Goal: Check status: Check status

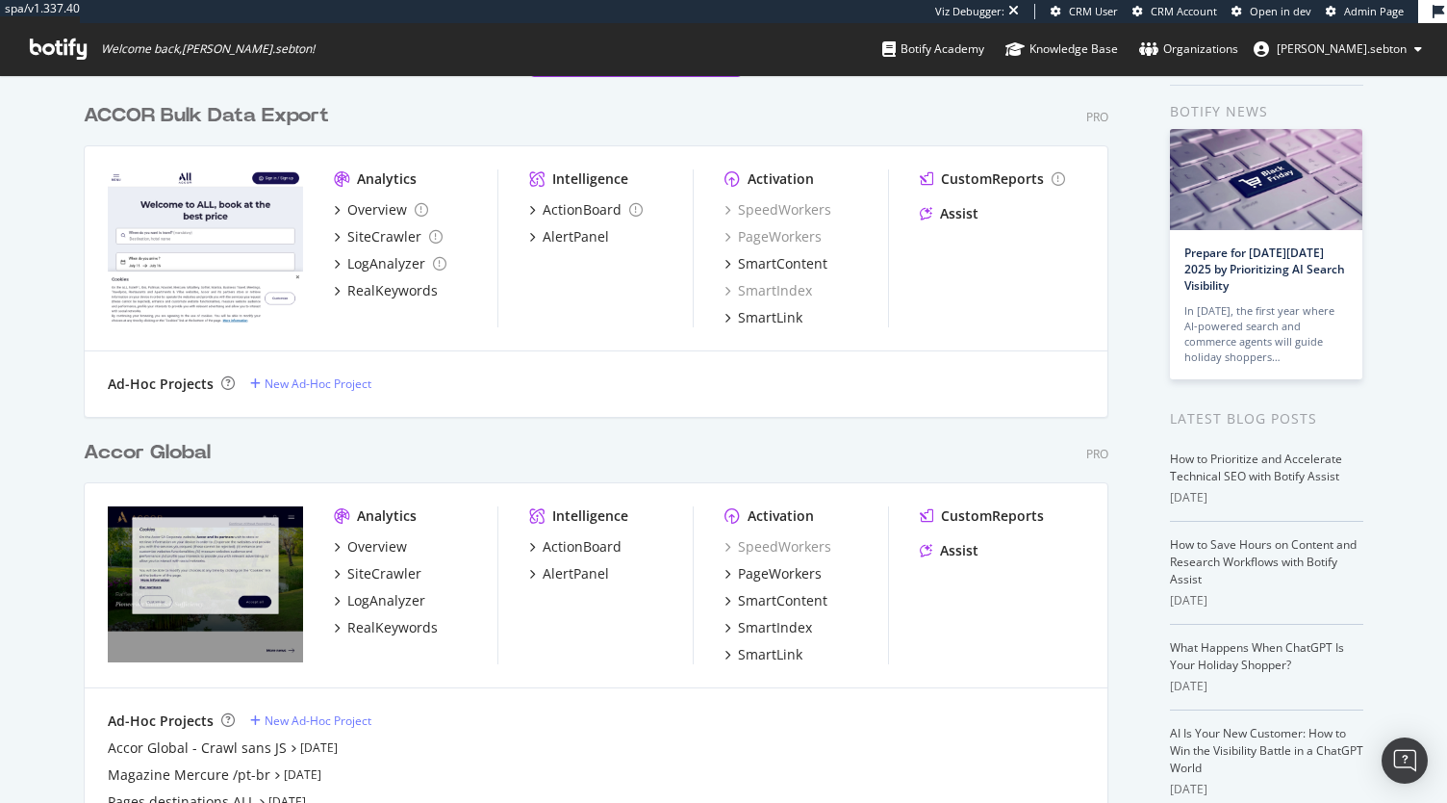
scroll to position [66, 0]
click at [408, 630] on div "RealKeywords" at bounding box center [392, 626] width 90 height 19
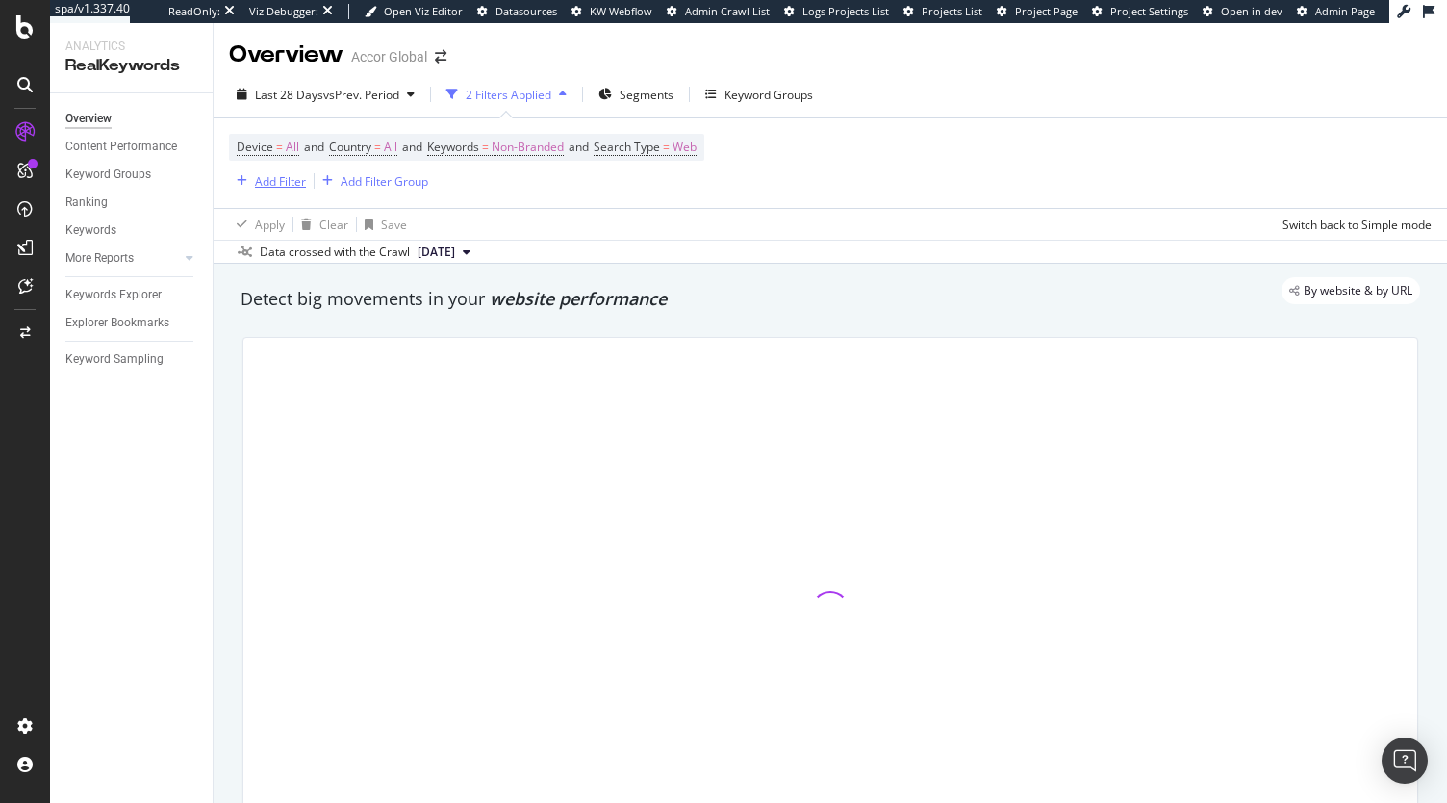
click at [280, 183] on div "Add Filter" at bounding box center [280, 181] width 51 height 16
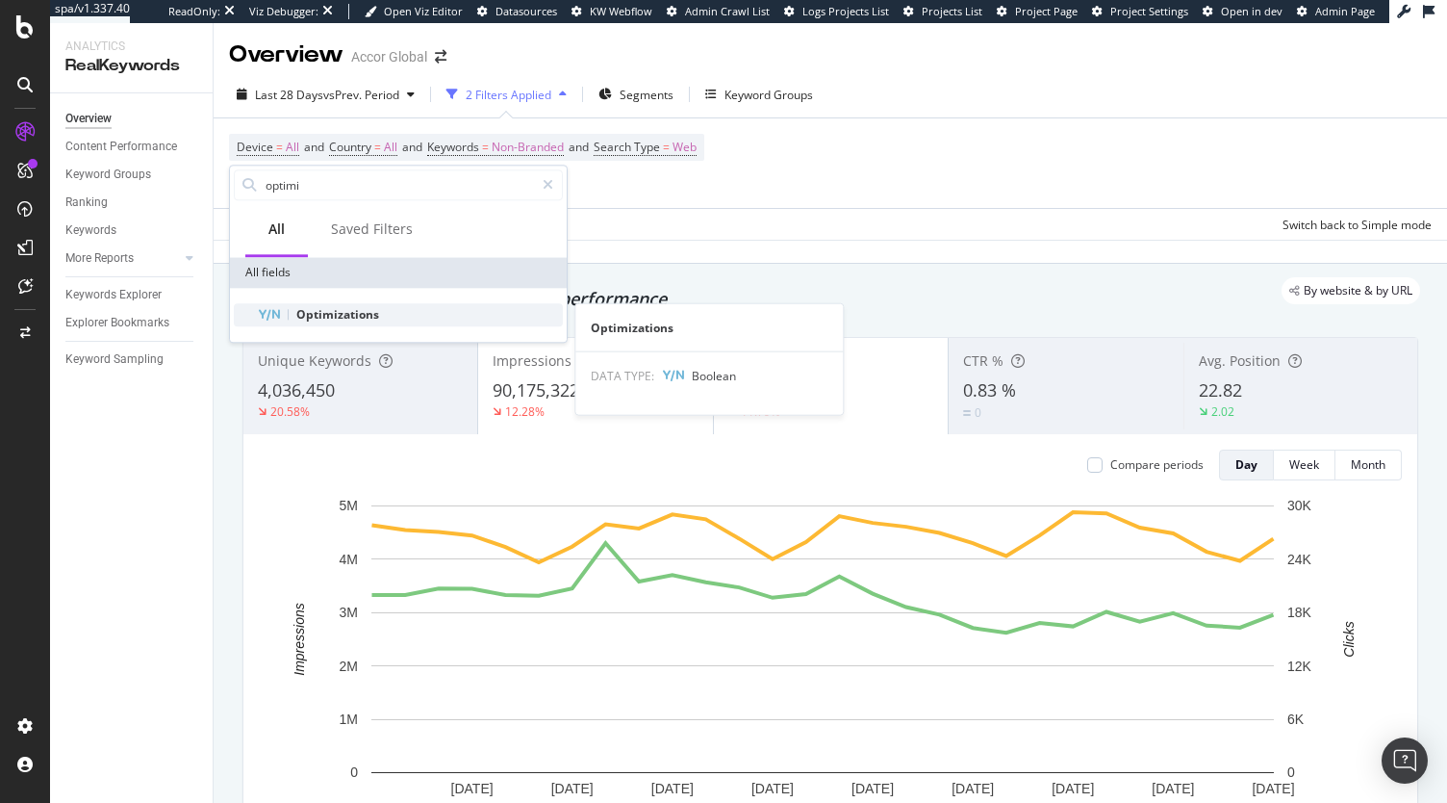
type input "optimi"
click at [372, 308] on span "Optimizations" at bounding box center [337, 314] width 83 height 16
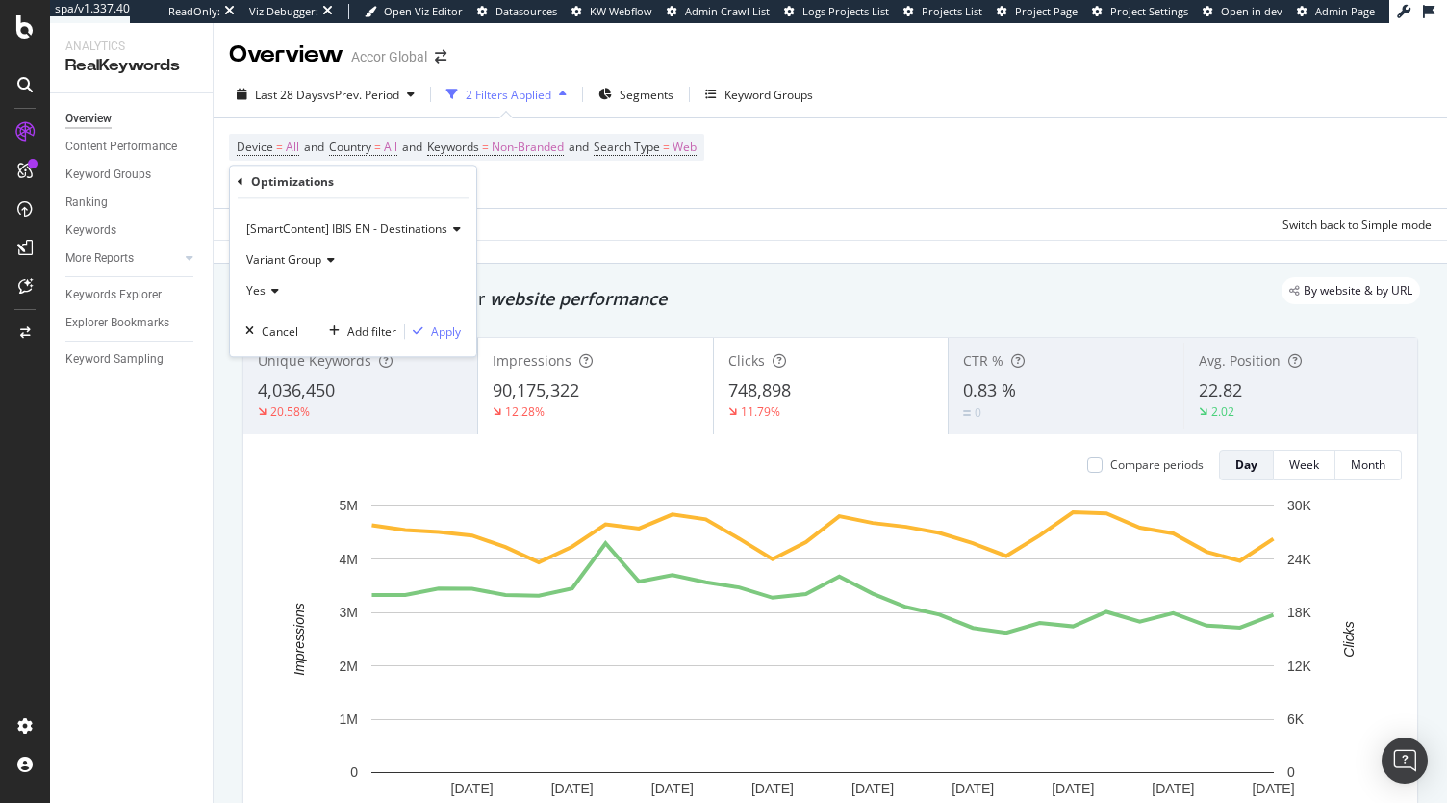
click at [302, 251] on div "Variant Group" at bounding box center [353, 259] width 216 height 31
click at [364, 254] on div "Variant Group" at bounding box center [353, 259] width 216 height 31
click at [447, 332] on div "Apply" at bounding box center [446, 331] width 30 height 16
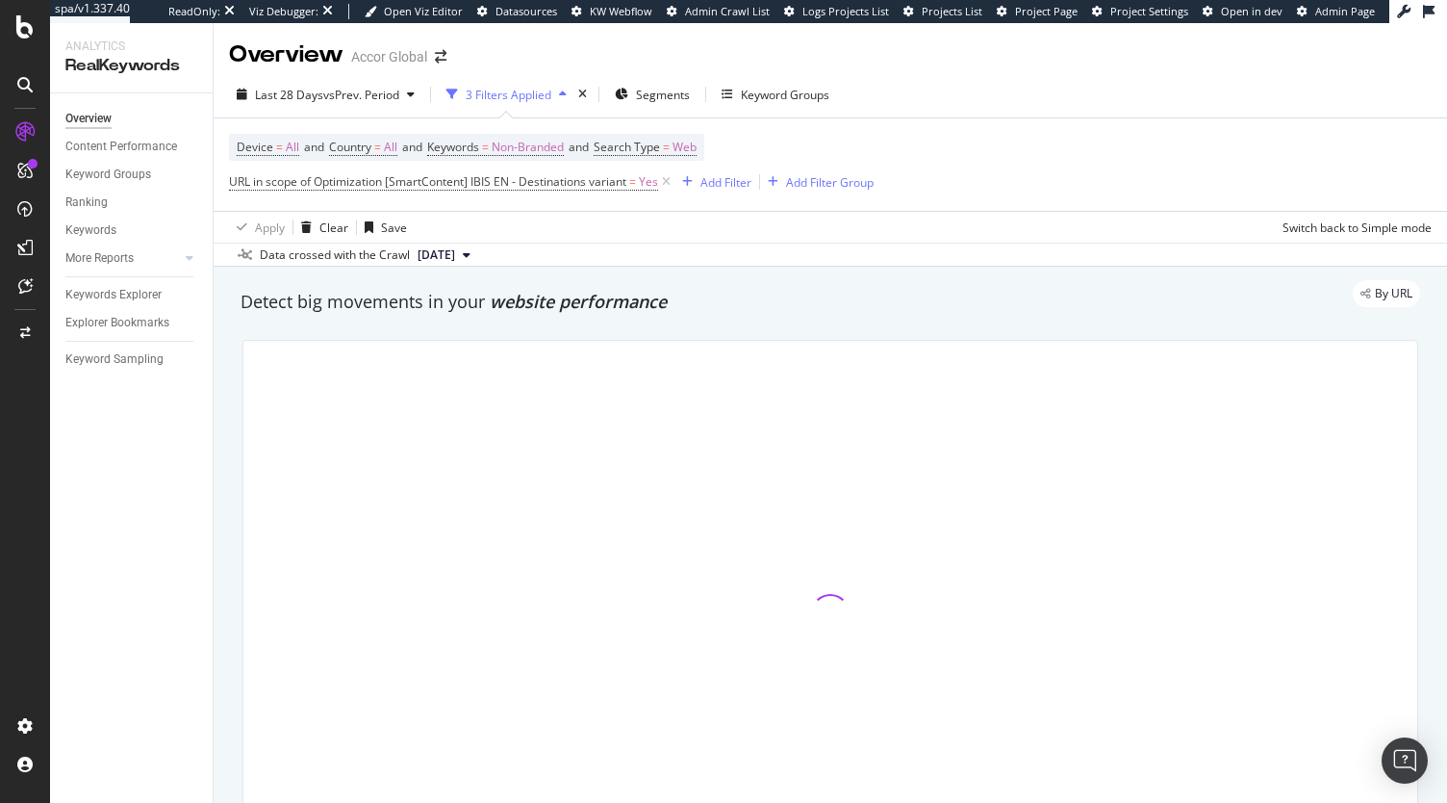
click at [946, 309] on div "Detect big movements in your website performance" at bounding box center [831, 302] width 1180 height 25
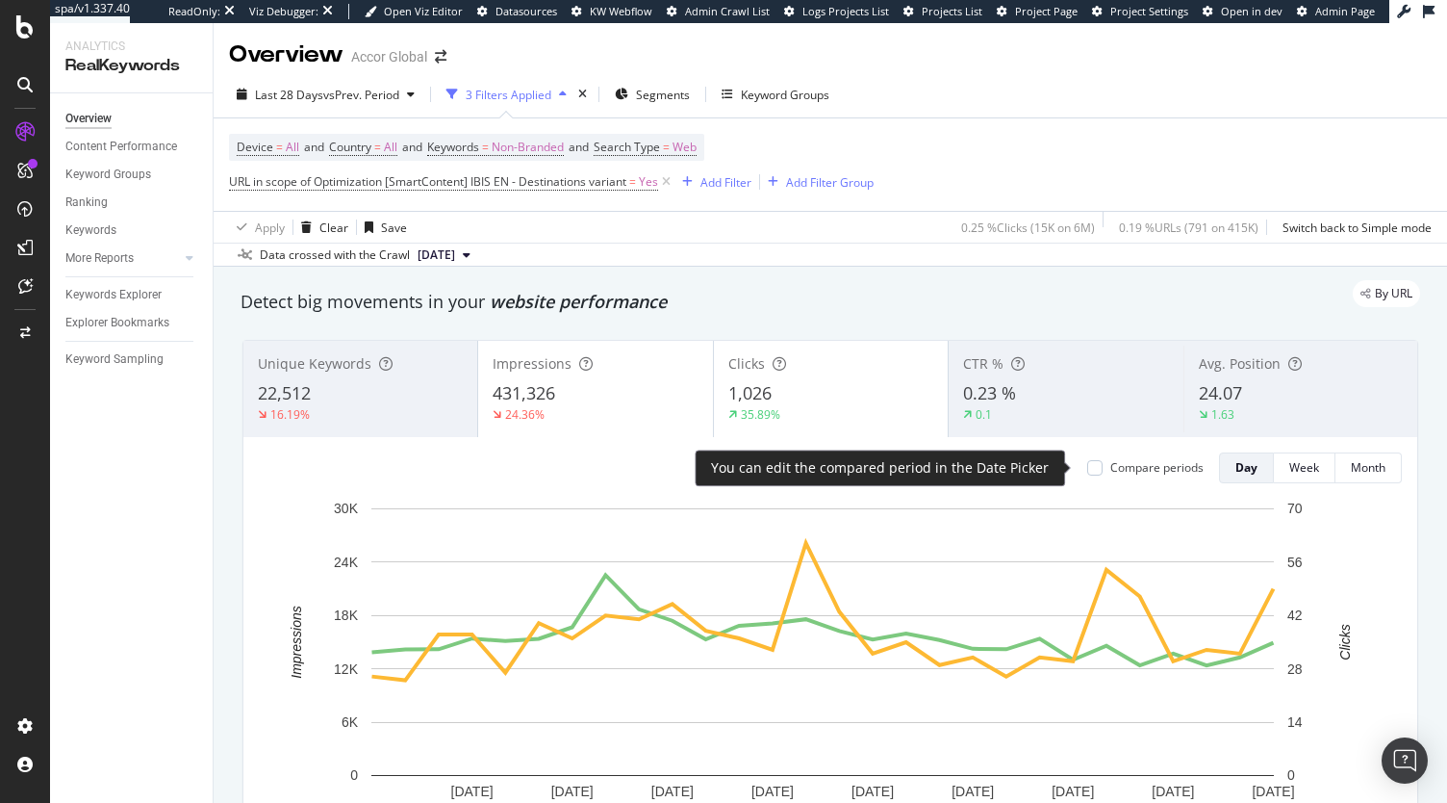
click at [1111, 463] on div "Compare periods" at bounding box center [1157, 467] width 93 height 16
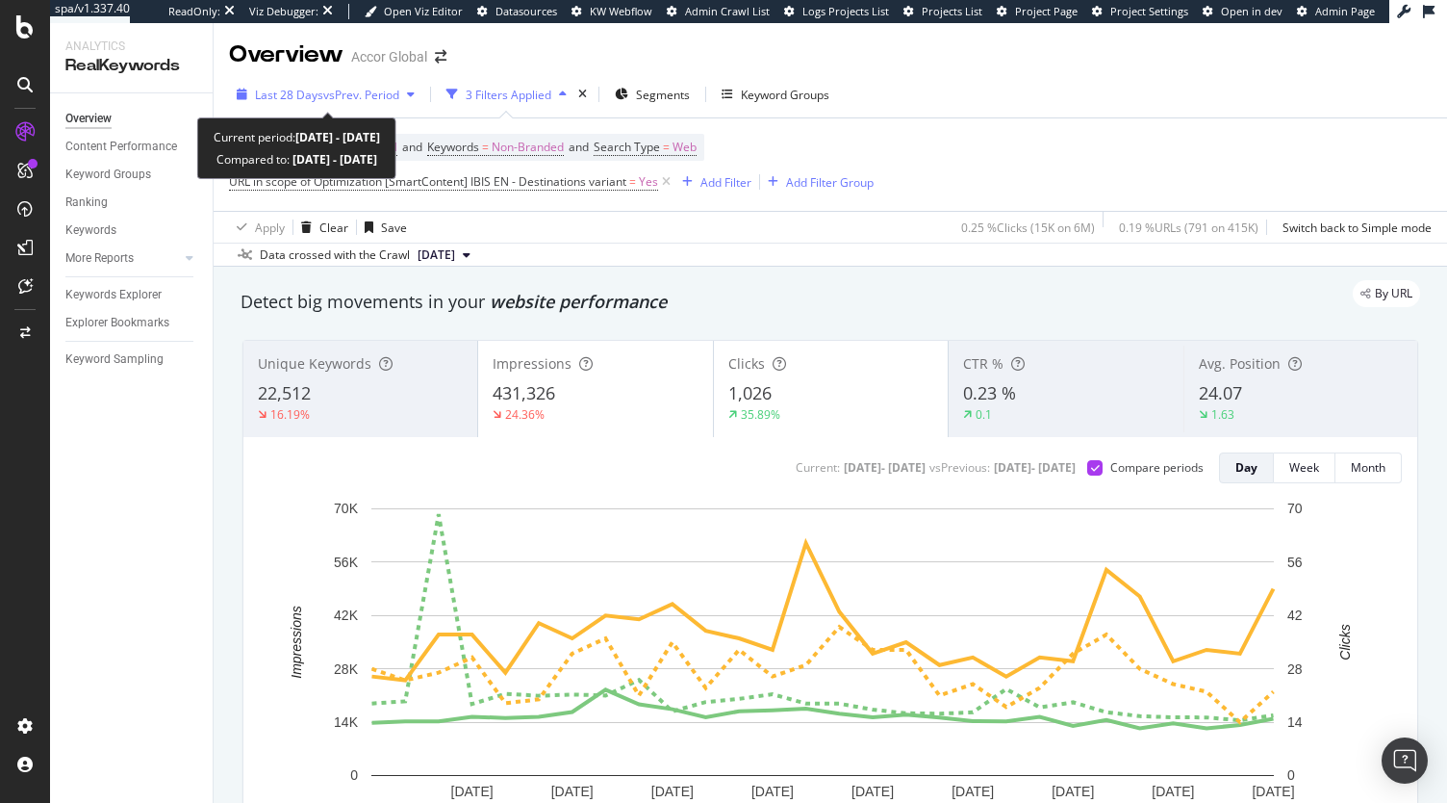
click at [408, 97] on div "button" at bounding box center [410, 95] width 23 height 12
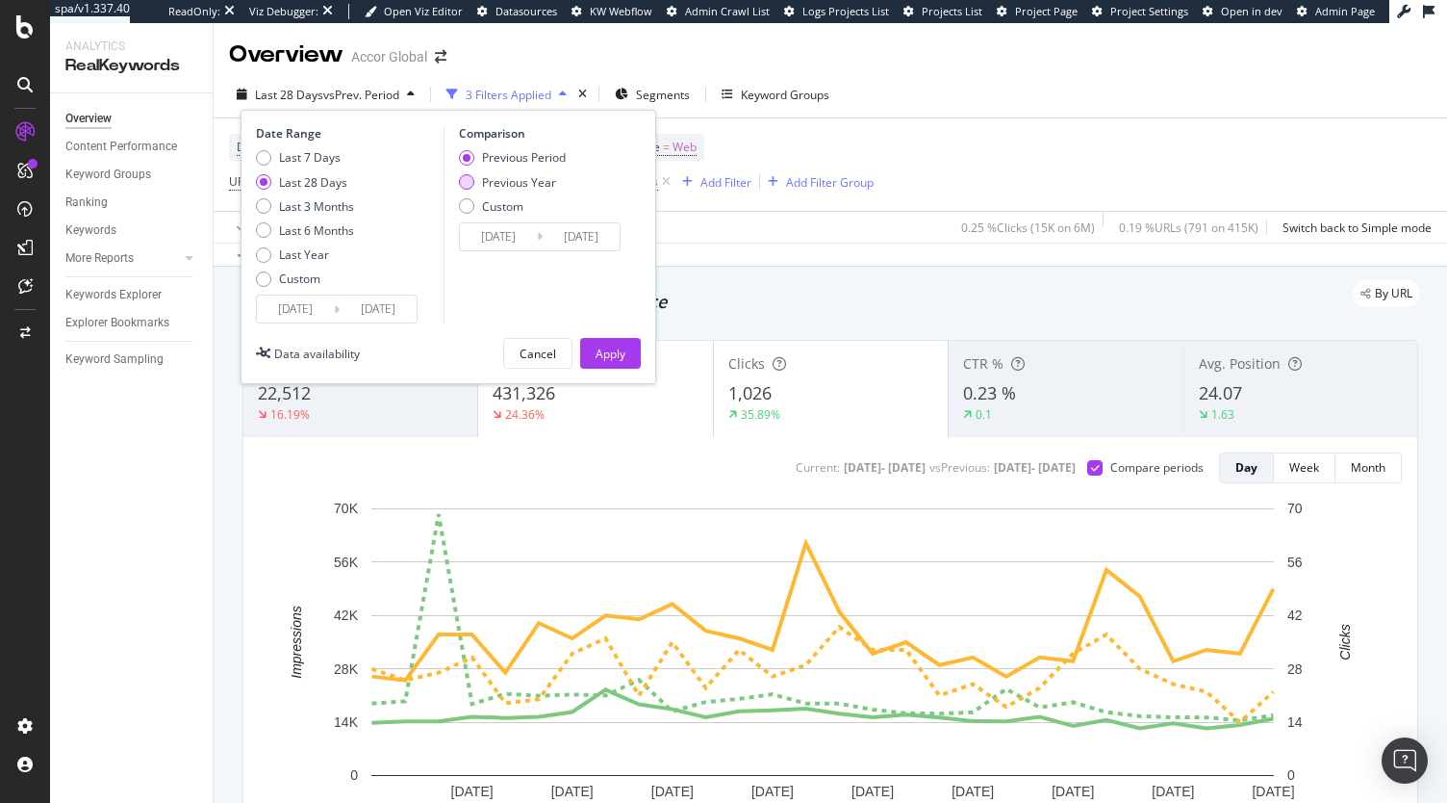
click at [519, 182] on div "Previous Year" at bounding box center [519, 182] width 74 height 16
type input "[DATE]"
click at [618, 355] on div "Apply" at bounding box center [611, 354] width 30 height 16
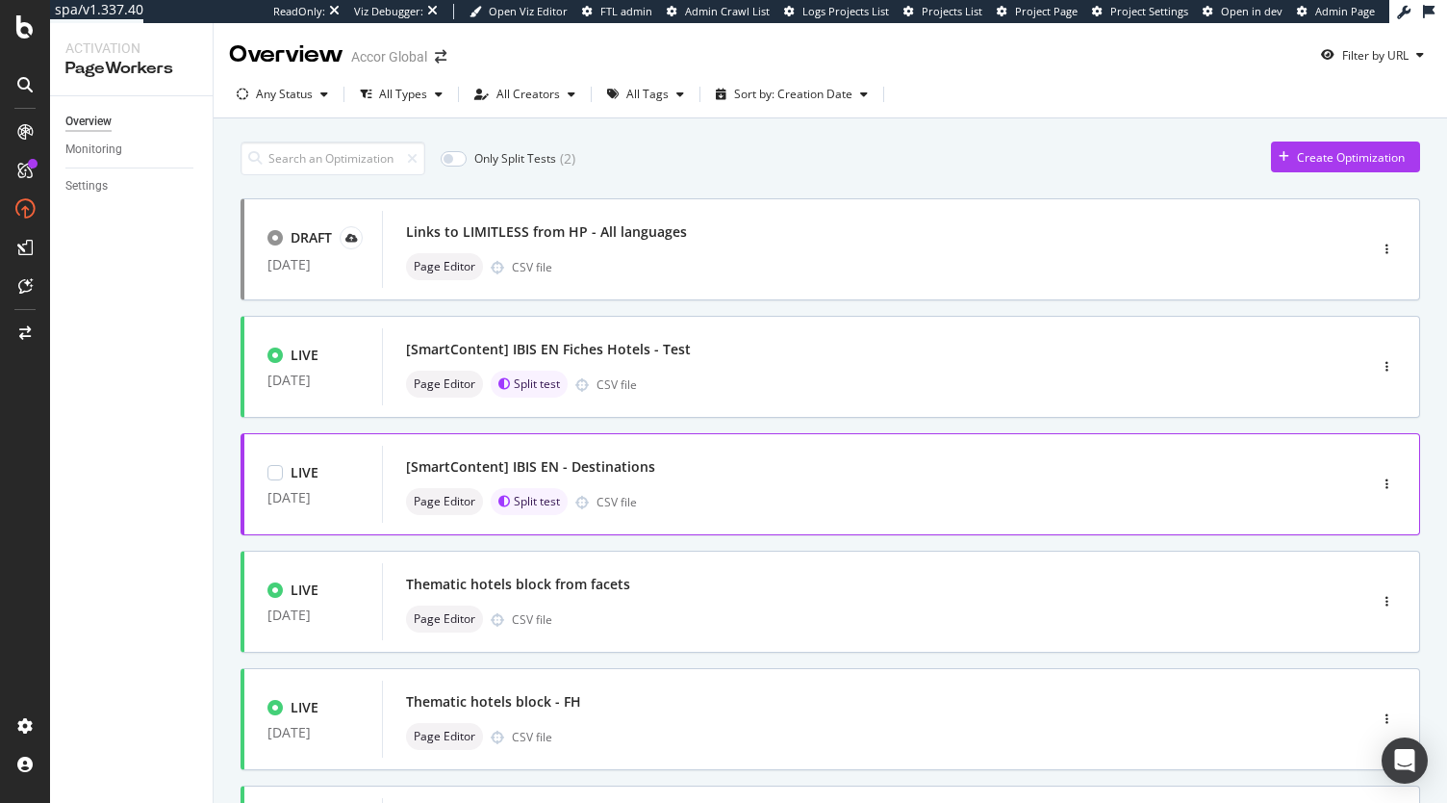
click at [607, 465] on div "[SmartContent] IBIS EN - Destinations" at bounding box center [530, 466] width 249 height 19
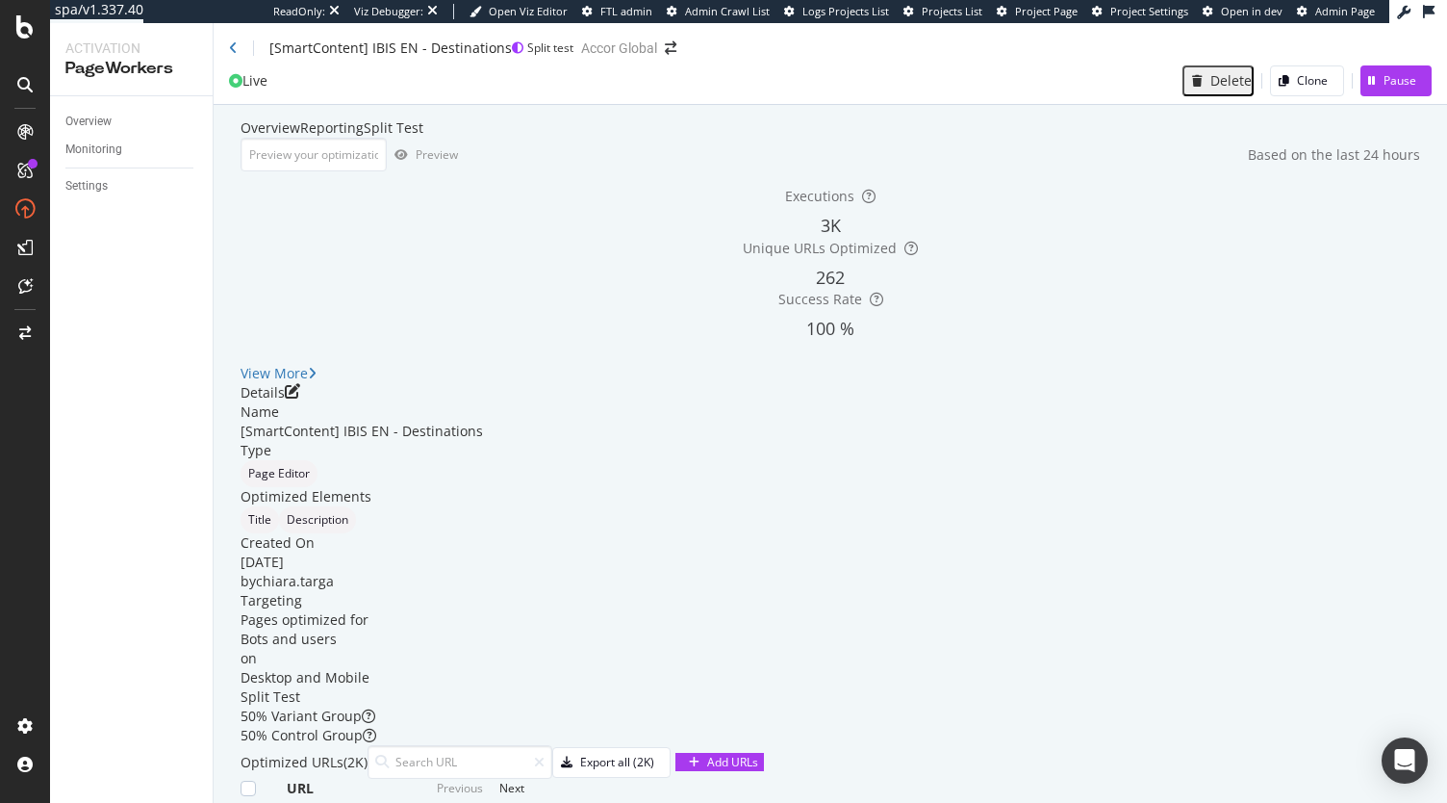
click at [364, 138] on div "Reporting" at bounding box center [332, 127] width 64 height 19
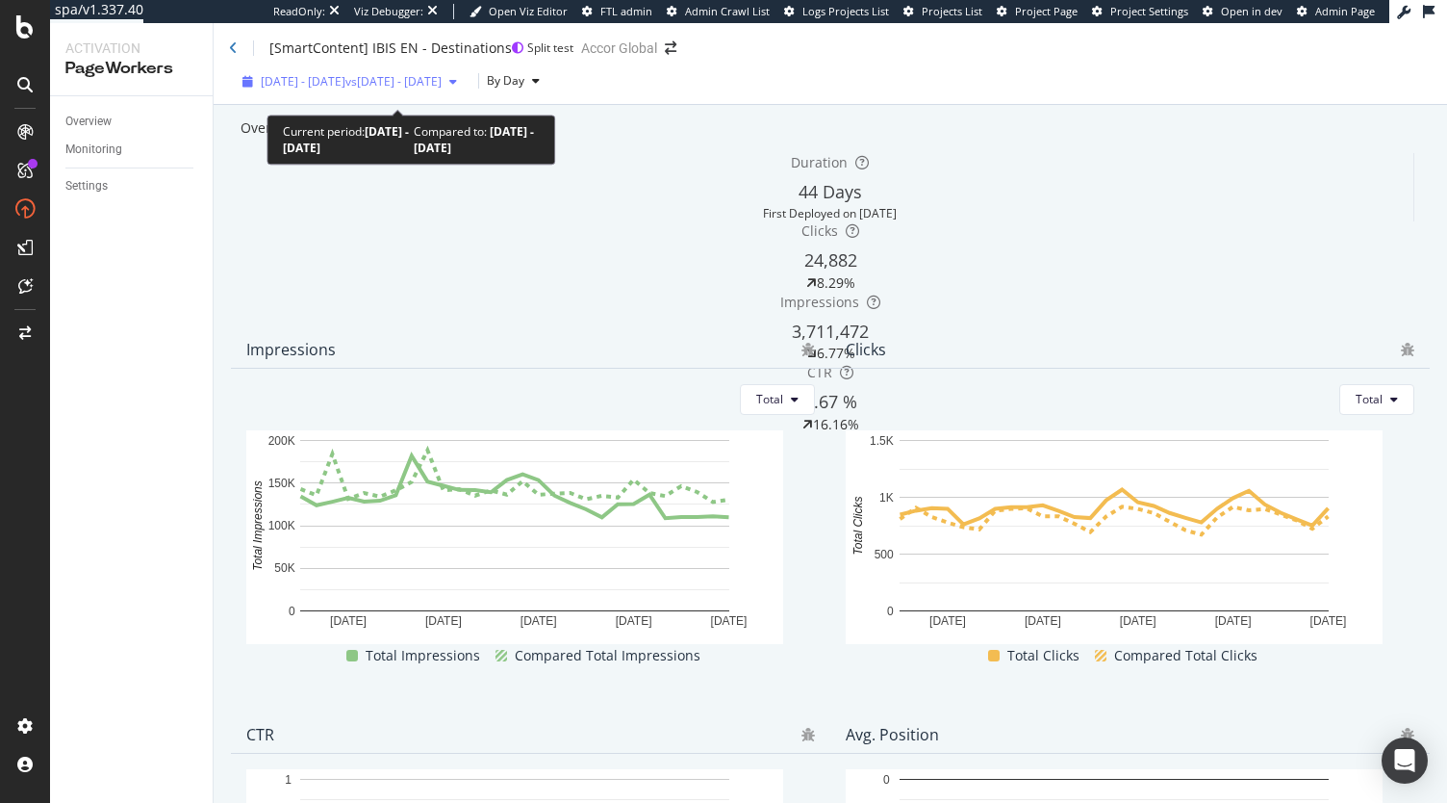
click at [442, 86] on span "vs 2025 Jul. 28th - Aug. 24th" at bounding box center [394, 81] width 96 height 16
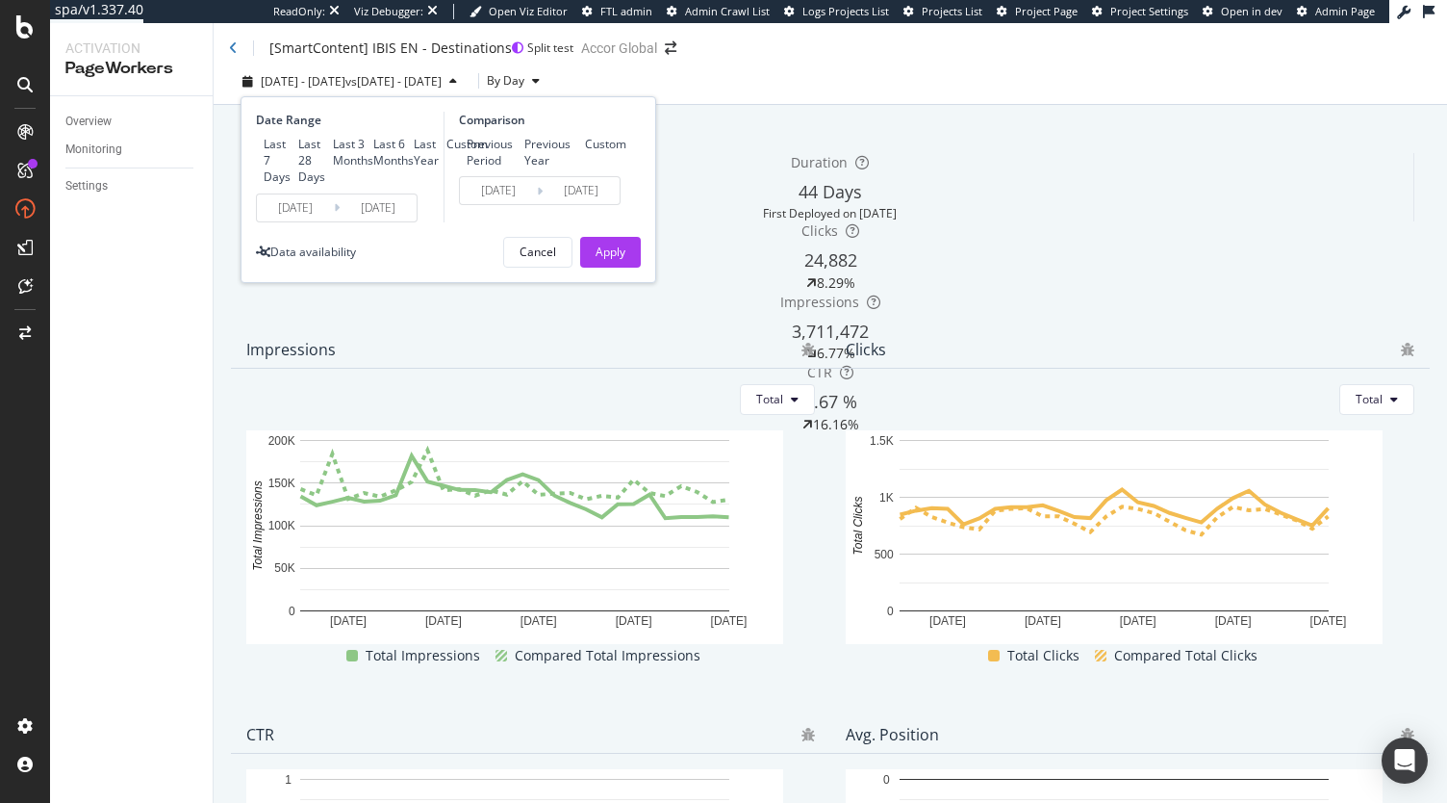
click at [333, 168] on div "Last 3 Months" at bounding box center [353, 152] width 40 height 33
type input "2025/06/22"
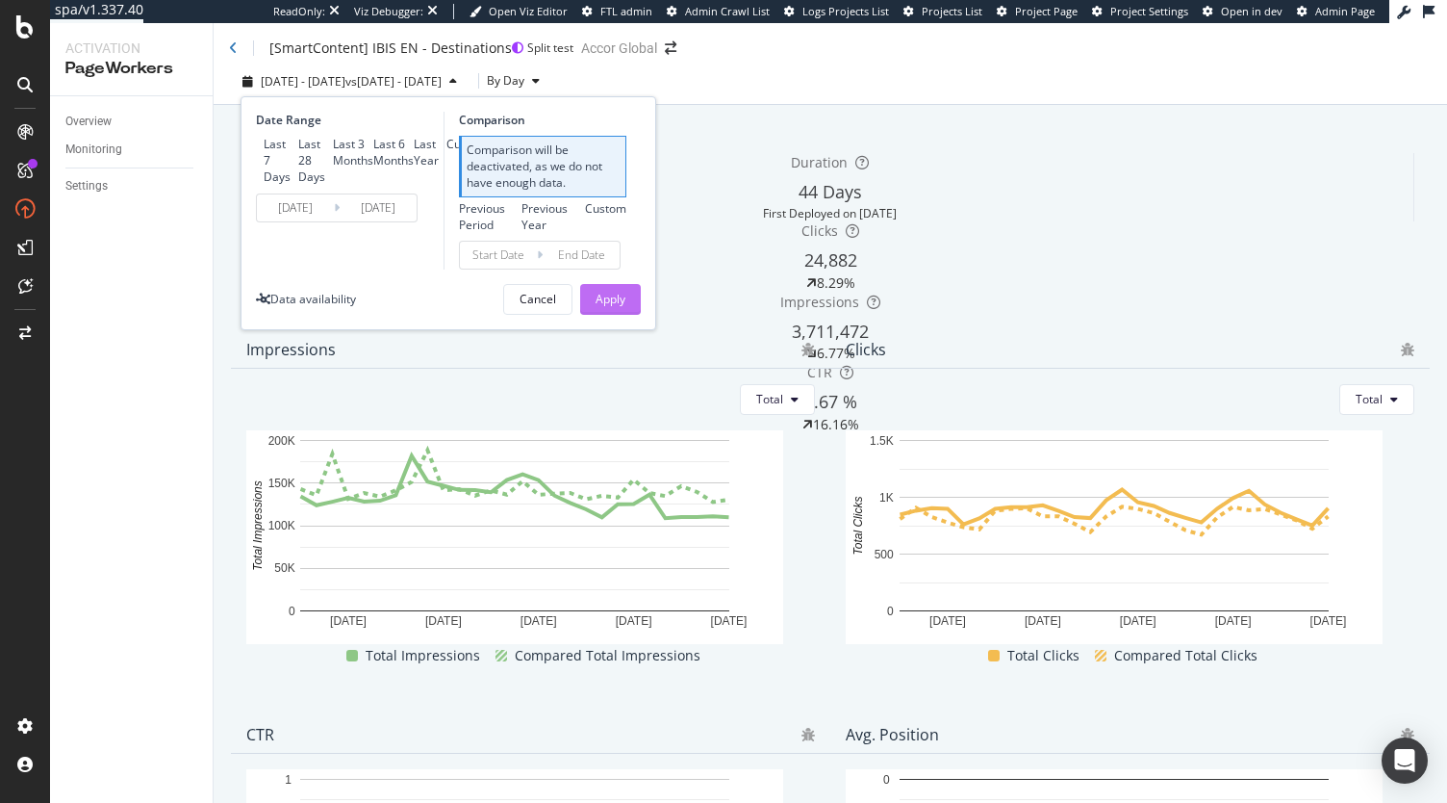
click at [604, 307] on div "Apply" at bounding box center [611, 299] width 30 height 16
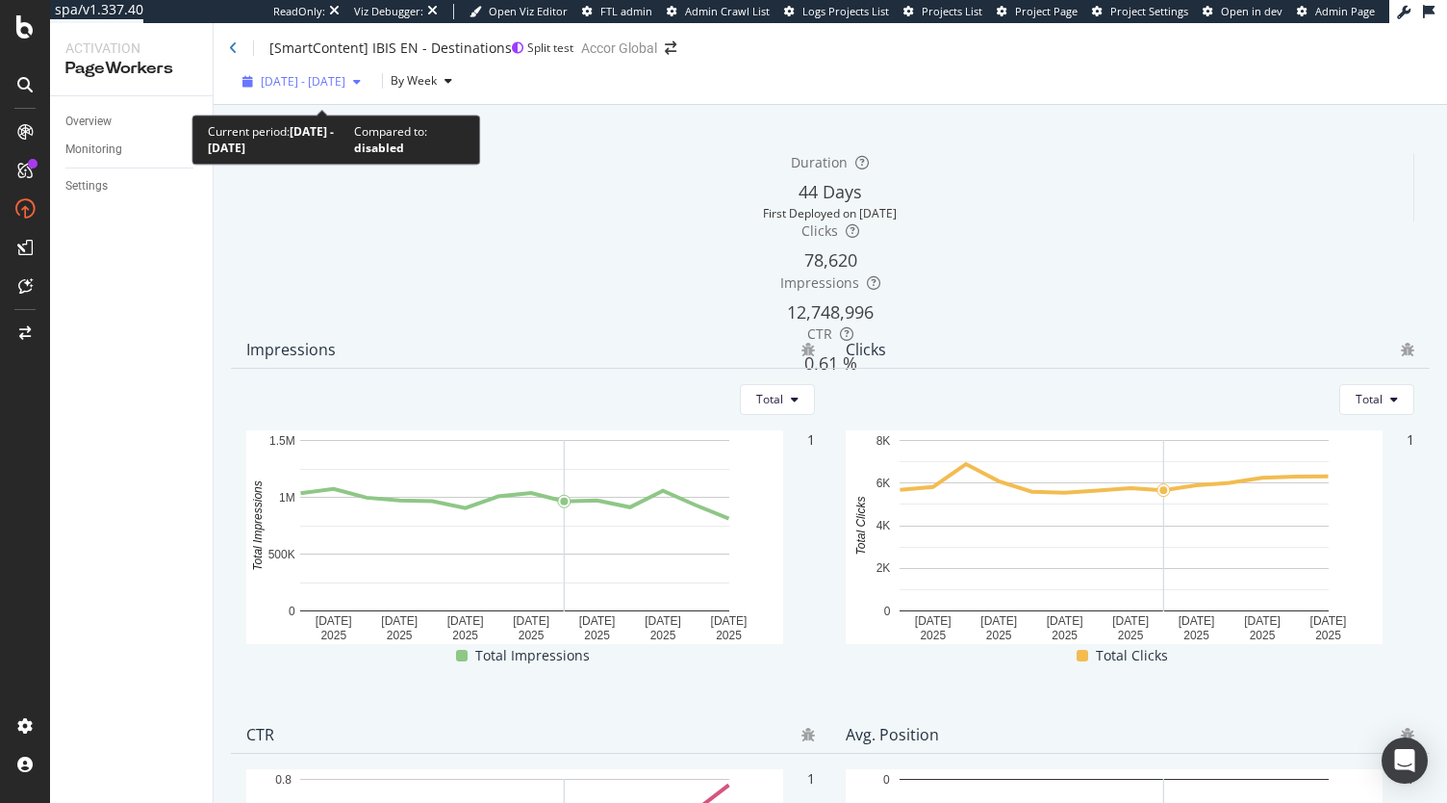
click at [369, 88] on div "button" at bounding box center [357, 82] width 23 height 12
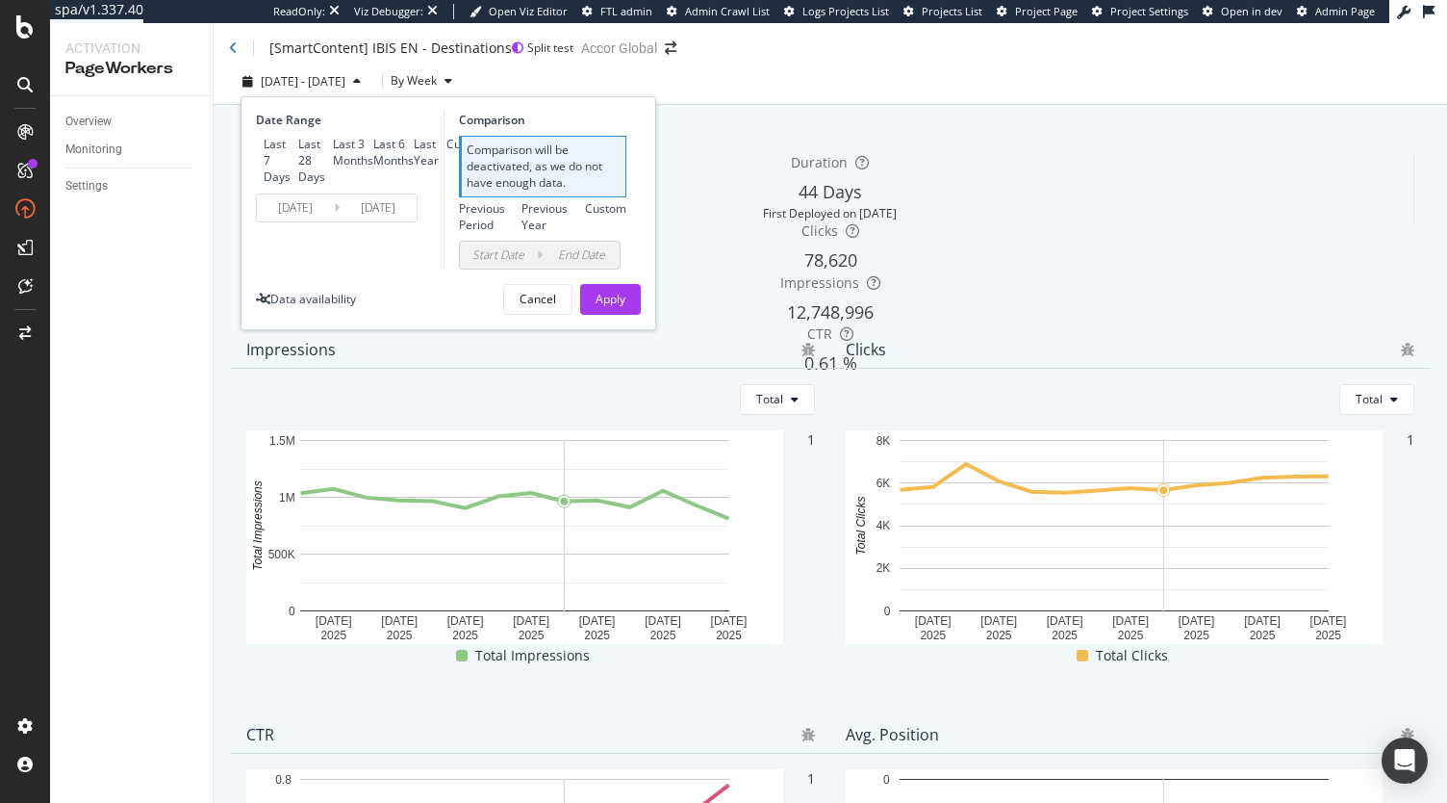
click at [306, 221] on input "2025/06/22" at bounding box center [295, 207] width 77 height 27
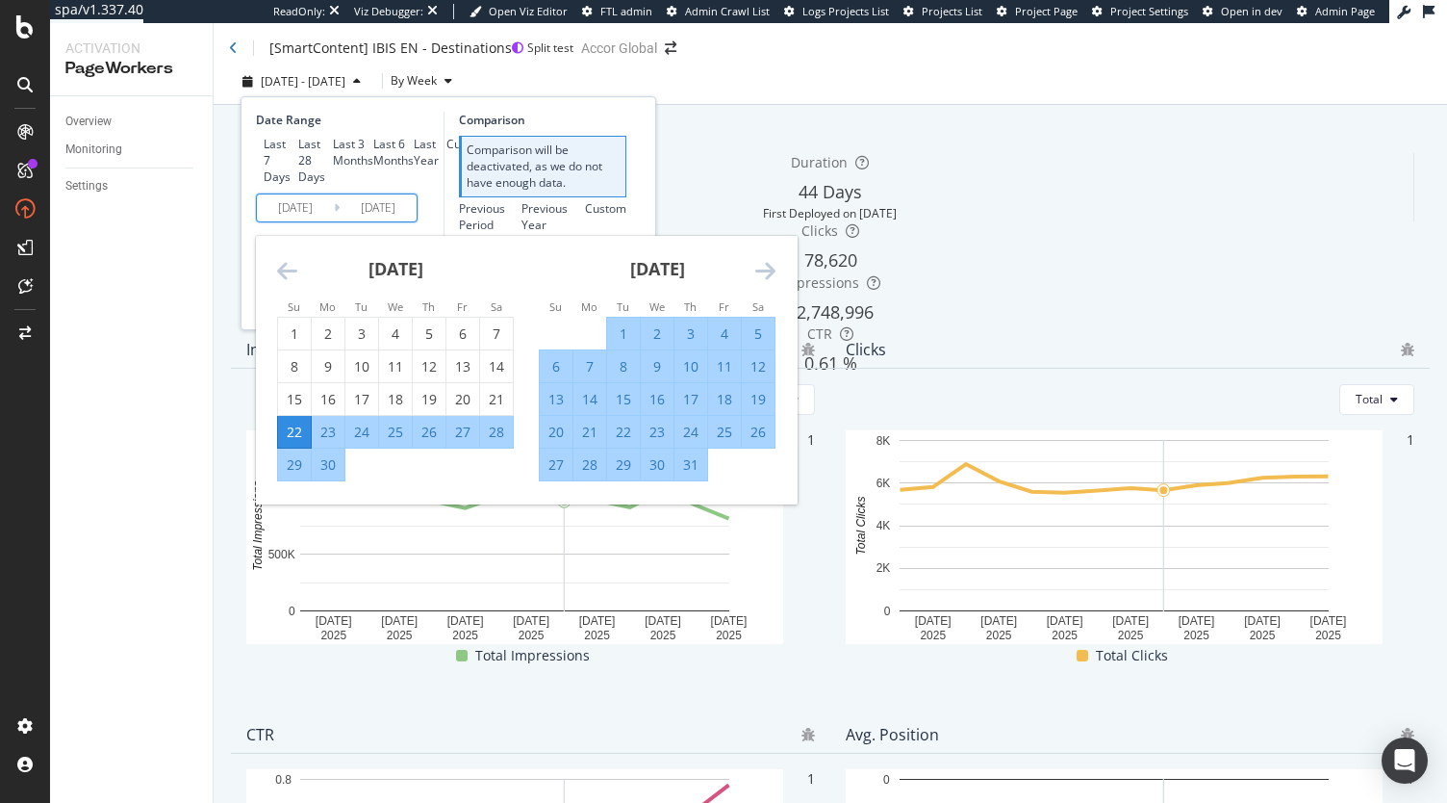
click at [766, 282] on icon "Move forward to switch to the next month." at bounding box center [765, 270] width 20 height 23
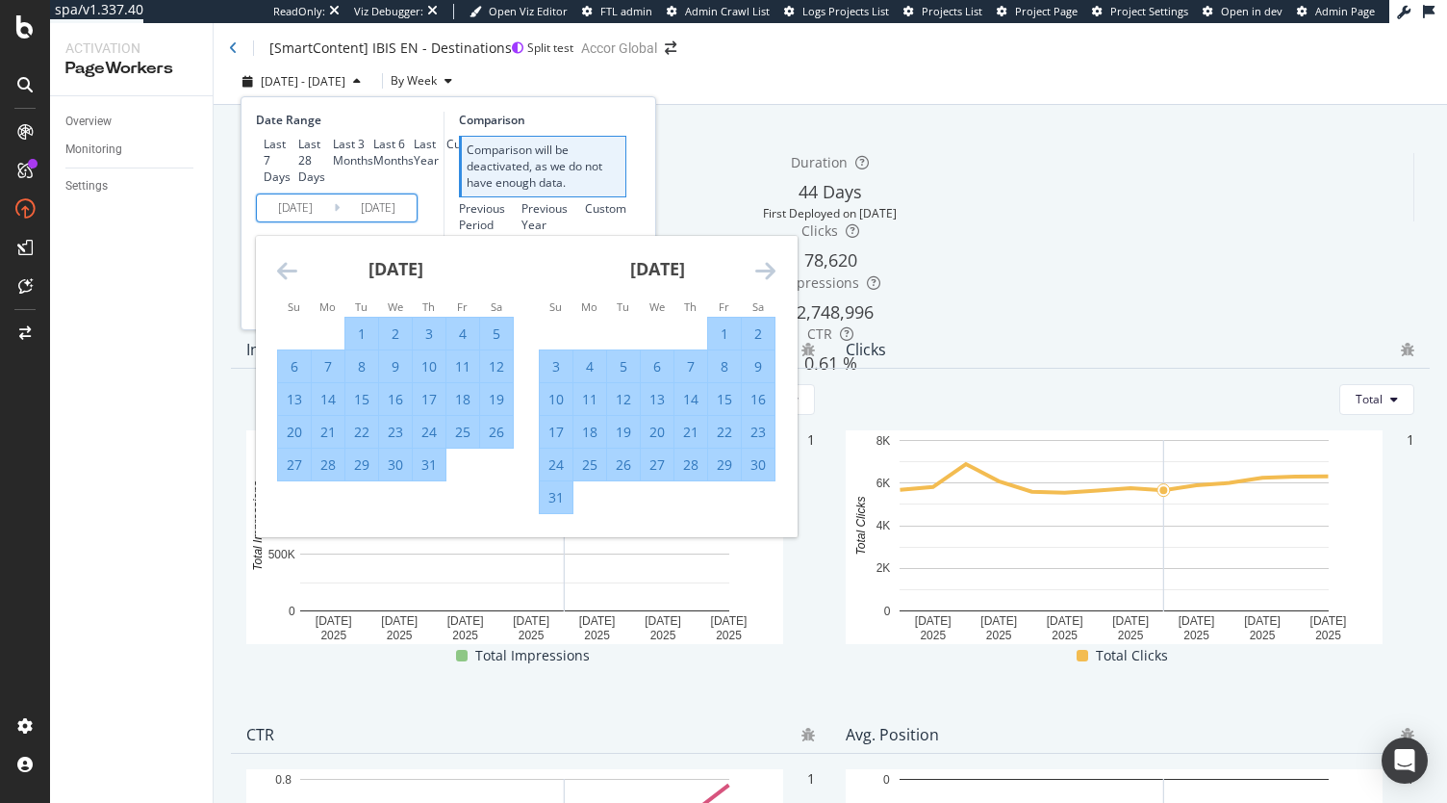
click at [581, 409] on div "11" at bounding box center [590, 399] width 33 height 19
type input "2025/08/11"
type input "2025/06/30"
type input "2025/08/10"
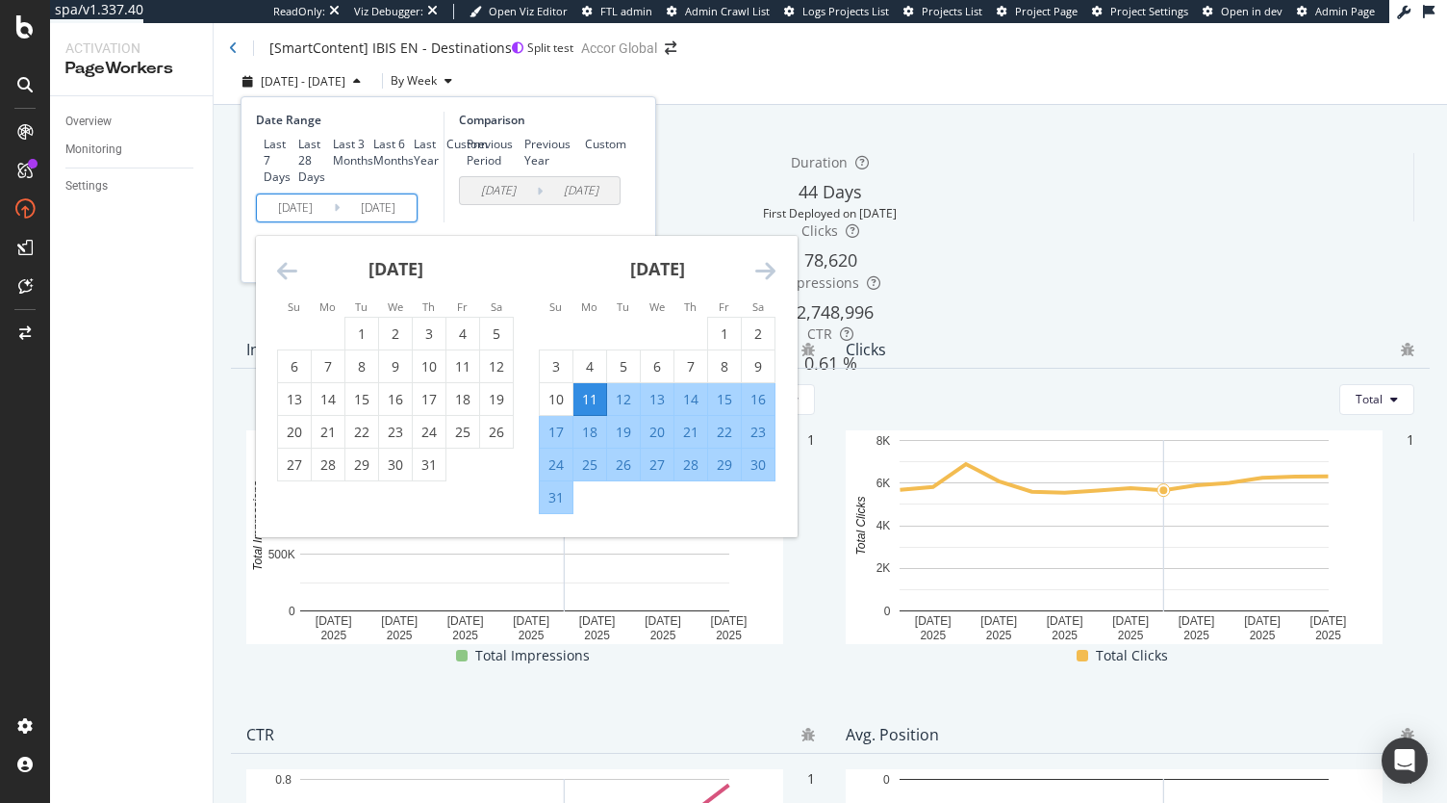
click at [776, 367] on div "August 2025 1 2 3 4 5 6 7 8 9 10 11 12 13 14 15 16 17 18 19 20 21 22 23 24 25 2…" at bounding box center [657, 375] width 262 height 279
click at [768, 282] on icon "Move forward to switch to the next month." at bounding box center [765, 270] width 20 height 23
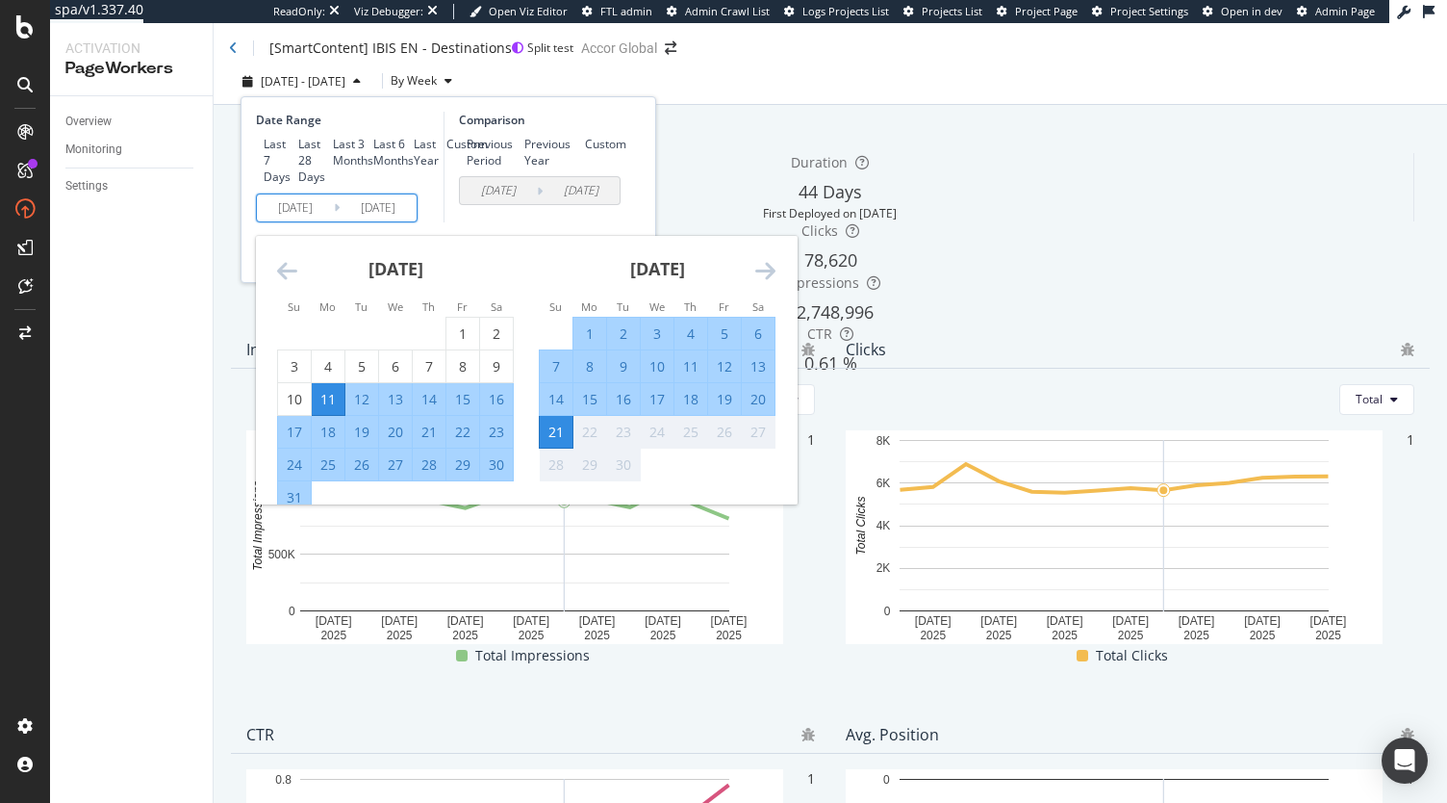
click at [768, 282] on icon "Move forward to switch to the next month." at bounding box center [765, 270] width 20 height 23
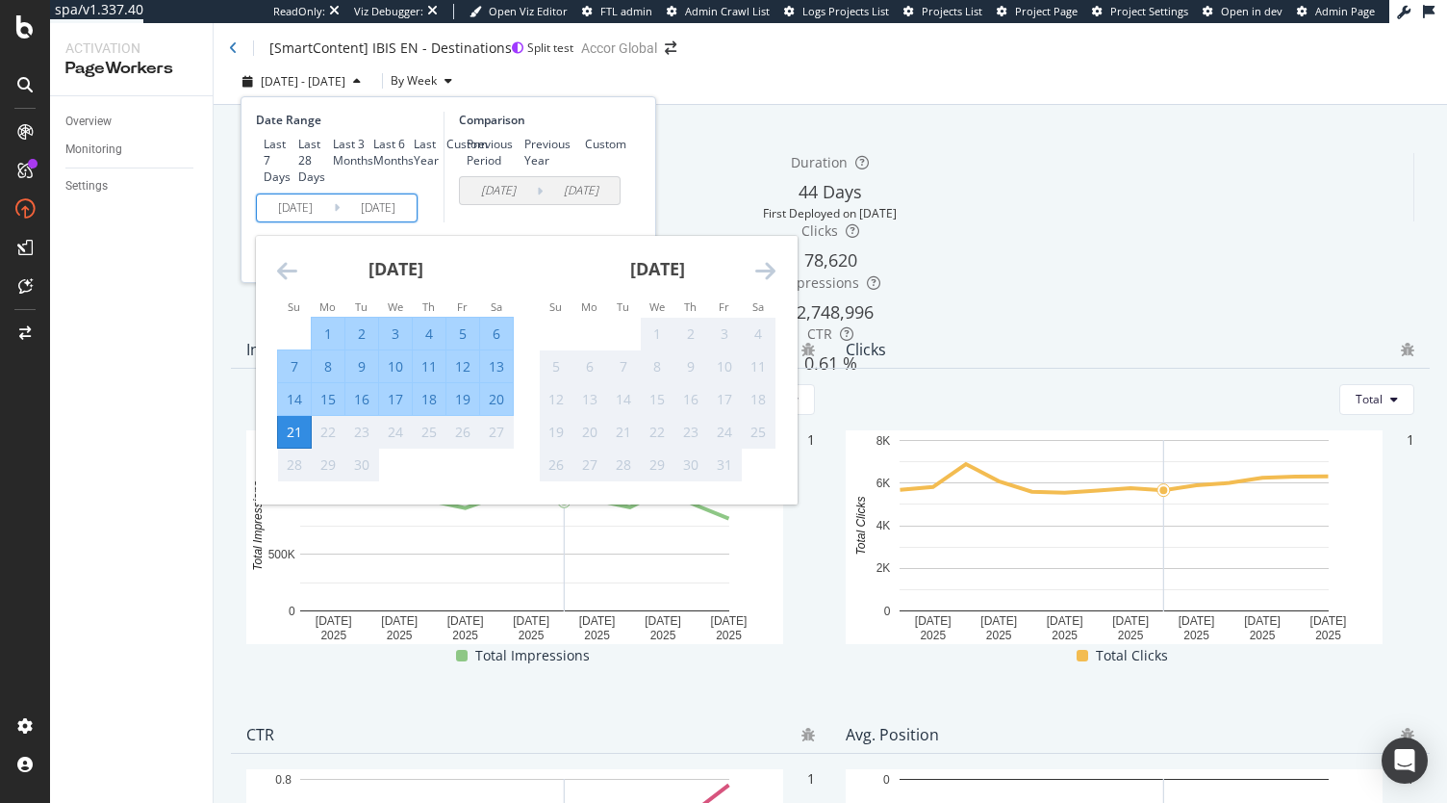
click at [566, 222] on div "Comparison Previous Period Previous Year Custom 2025/06/30 Navigate forward to …" at bounding box center [535, 167] width 183 height 111
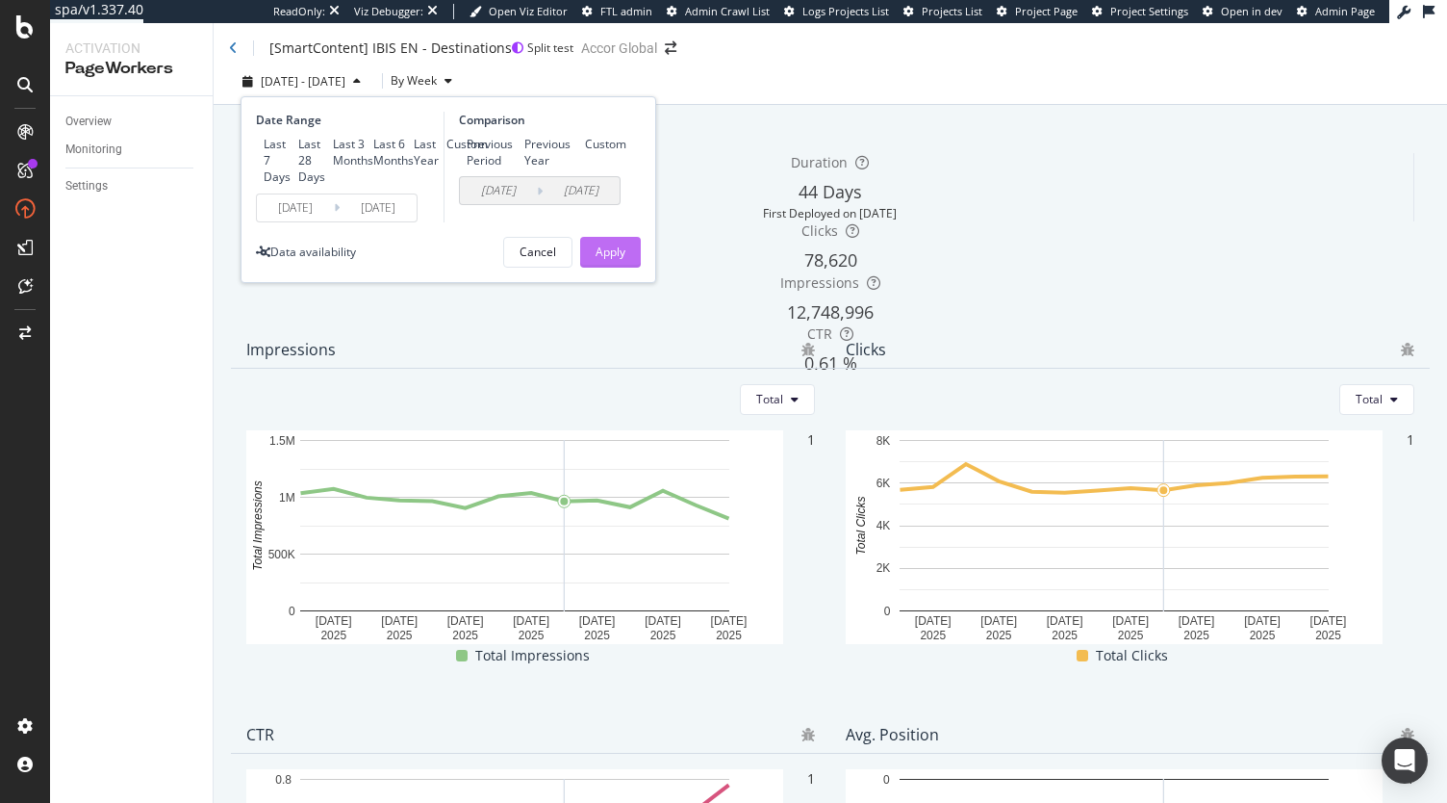
click at [616, 267] on div "Apply" at bounding box center [611, 252] width 30 height 29
